Goal: Information Seeking & Learning: Learn about a topic

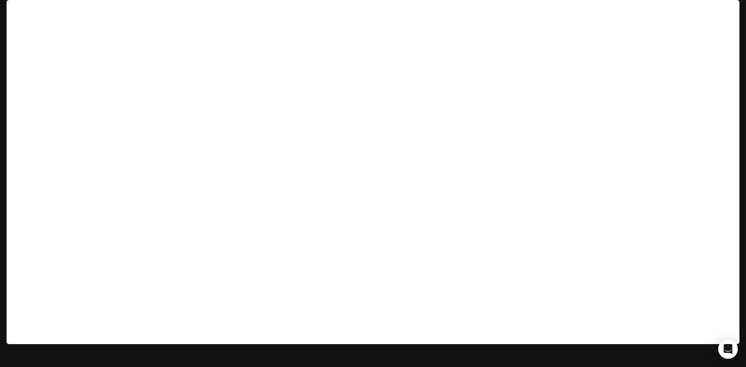
click at [728, 11] on img "button" at bounding box center [727, 11] width 11 height 11
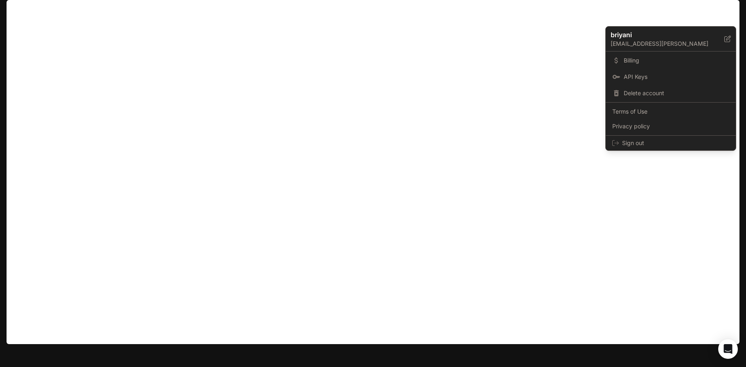
click at [556, 13] on div at bounding box center [373, 183] width 746 height 367
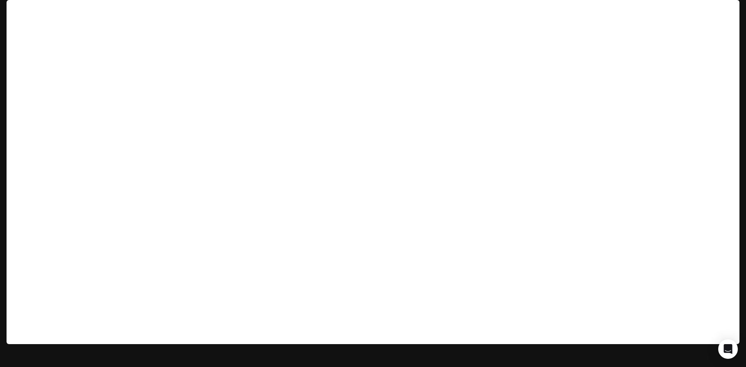
click at [649, 11] on span "Runtime" at bounding box center [650, 12] width 22 height 10
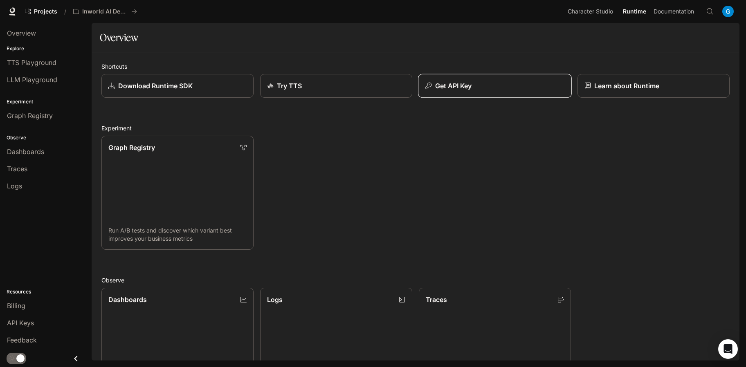
click at [455, 87] on p "Get API Key" at bounding box center [453, 86] width 37 height 10
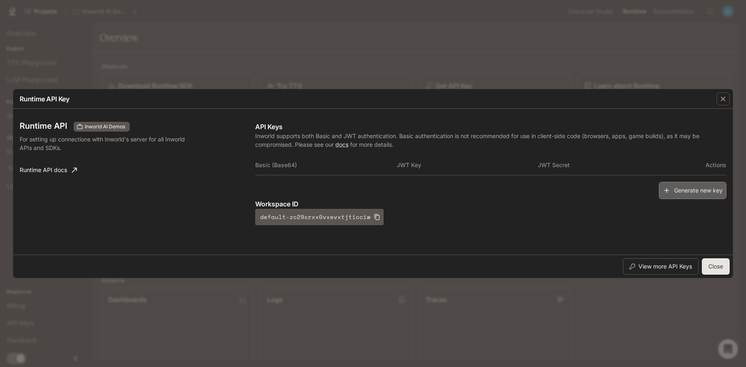
click at [695, 190] on button "Generate new key" at bounding box center [691, 191] width 67 height 18
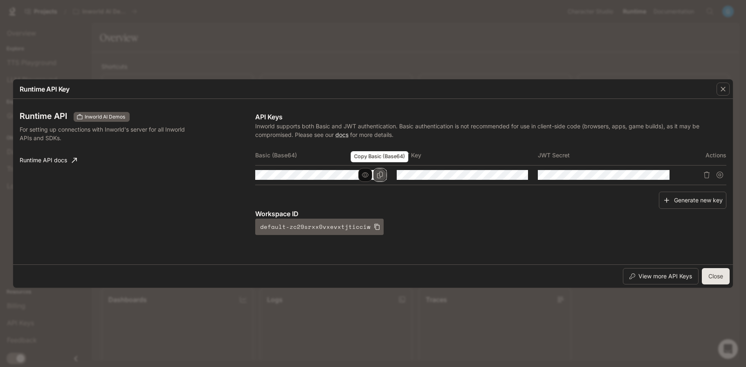
click at [378, 175] on icon "Copy Basic (Base64)" at bounding box center [380, 175] width 6 height 7
click at [717, 277] on button "Close" at bounding box center [715, 276] width 28 height 16
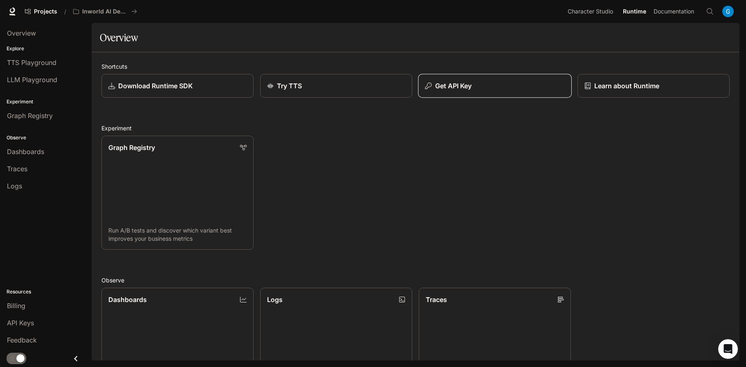
click at [461, 84] on p "Get API Key" at bounding box center [453, 86] width 37 height 10
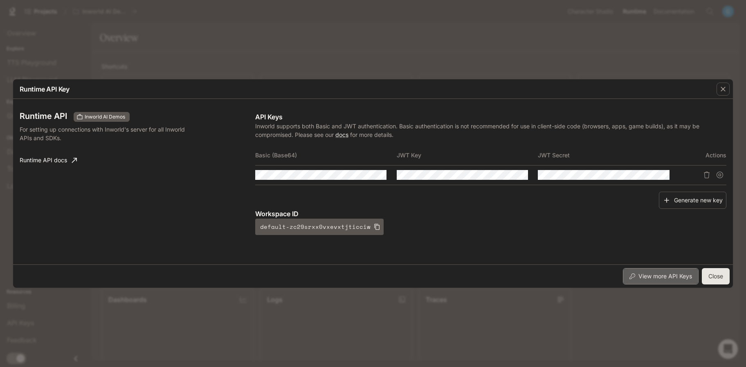
click at [649, 276] on button "View more API Keys" at bounding box center [660, 276] width 76 height 16
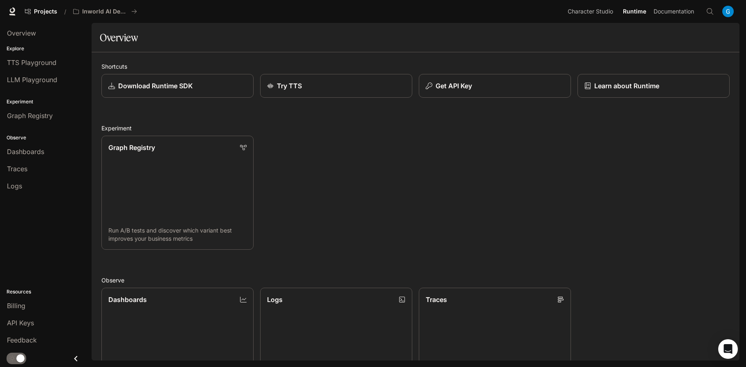
click at [632, 12] on span "Runtime" at bounding box center [633, 12] width 23 height 10
click at [472, 86] on div "Get API Key" at bounding box center [494, 86] width 139 height 10
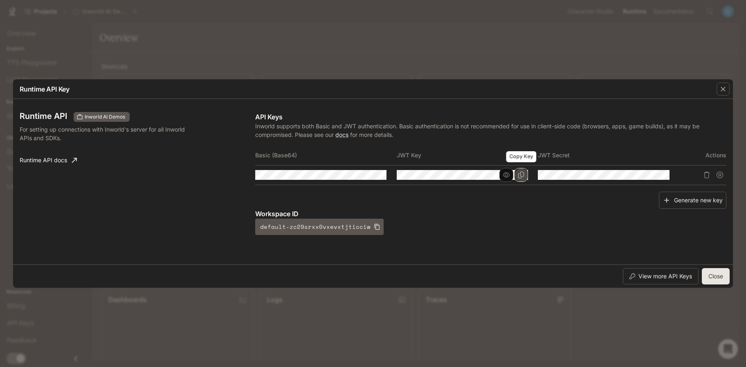
click at [521, 174] on icon "Copy Key" at bounding box center [520, 175] width 7 height 7
click at [346, 135] on link "docs" at bounding box center [341, 134] width 13 height 7
click at [380, 175] on icon "Copy Basic (Base64)" at bounding box center [379, 175] width 7 height 7
click at [721, 89] on icon "button" at bounding box center [723, 89] width 8 height 8
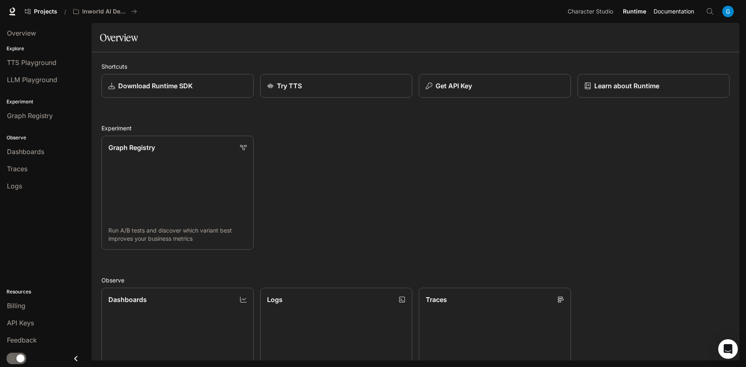
click at [672, 12] on span "Documentation" at bounding box center [673, 12] width 40 height 10
